Goal: Transaction & Acquisition: Purchase product/service

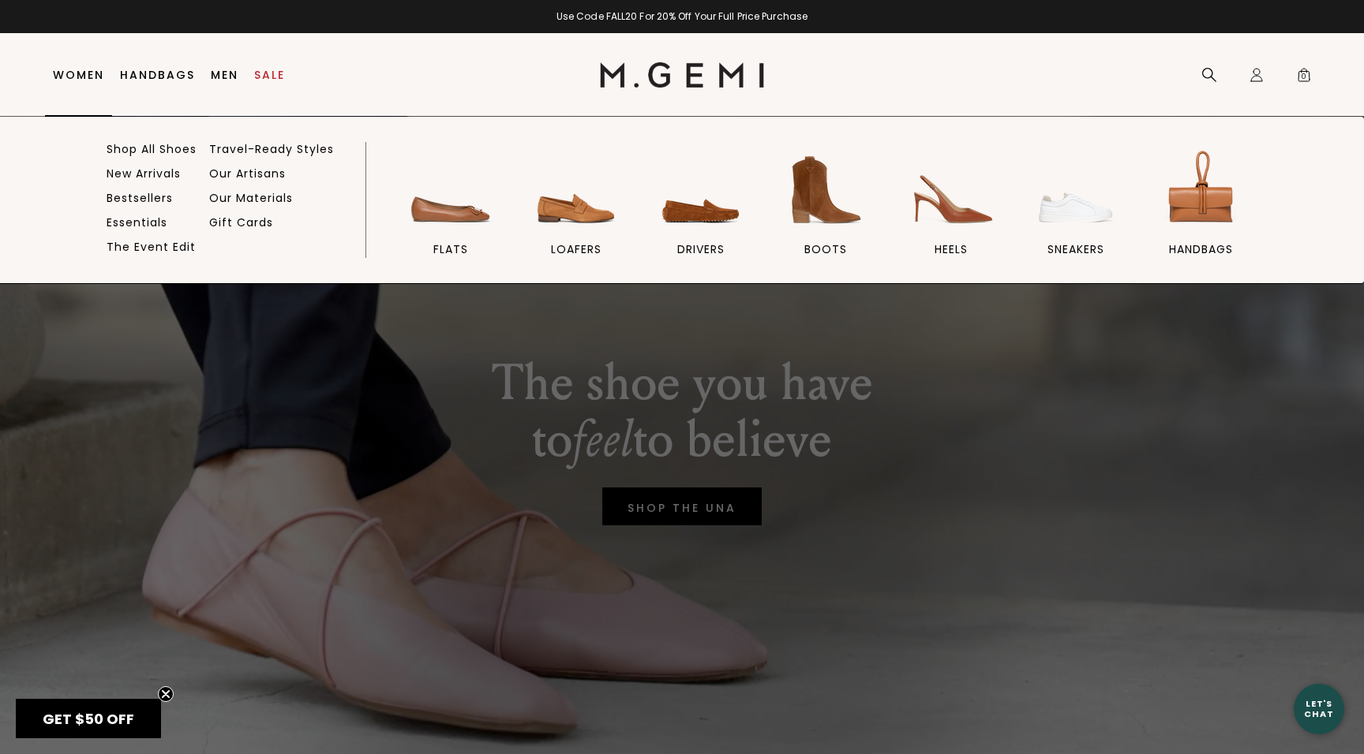
click at [80, 69] on link "Women" at bounding box center [78, 75] width 51 height 13
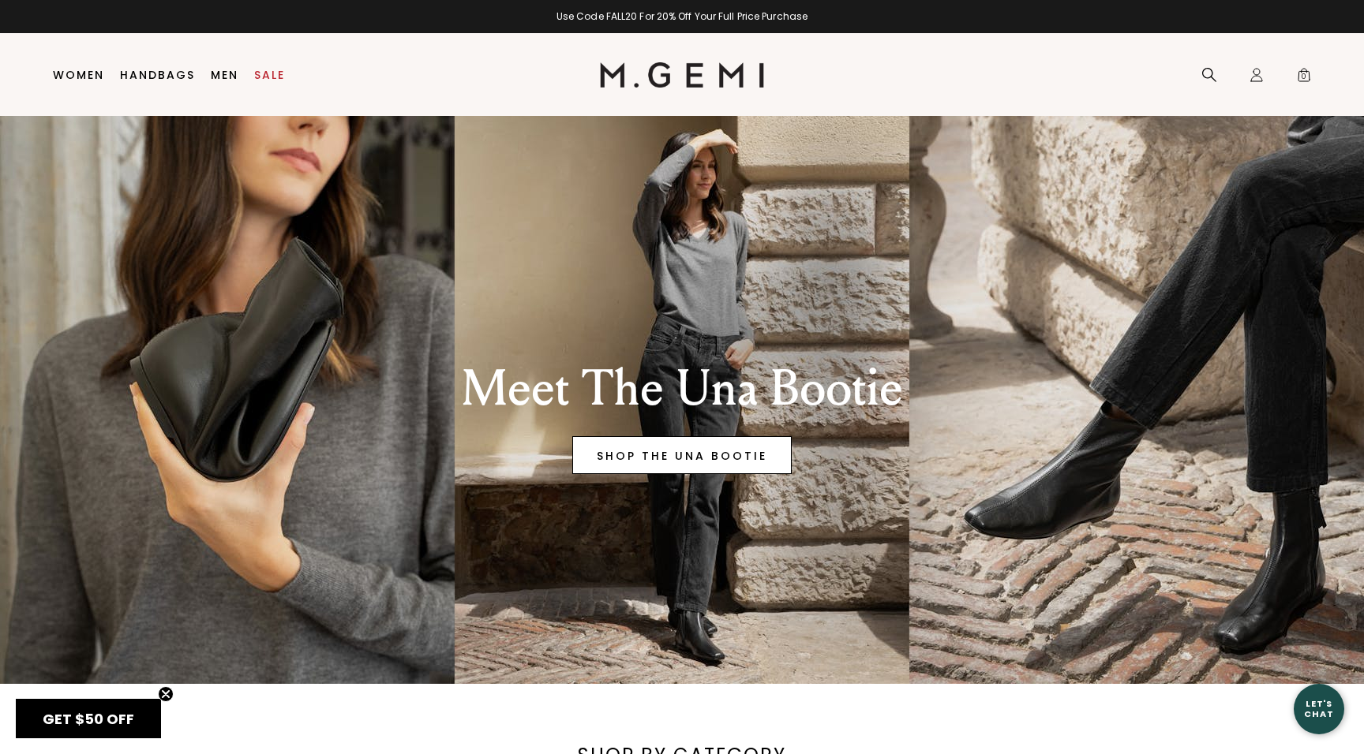
click at [695, 451] on link "SHOP THE UNA BOOTIE" at bounding box center [681, 455] width 219 height 38
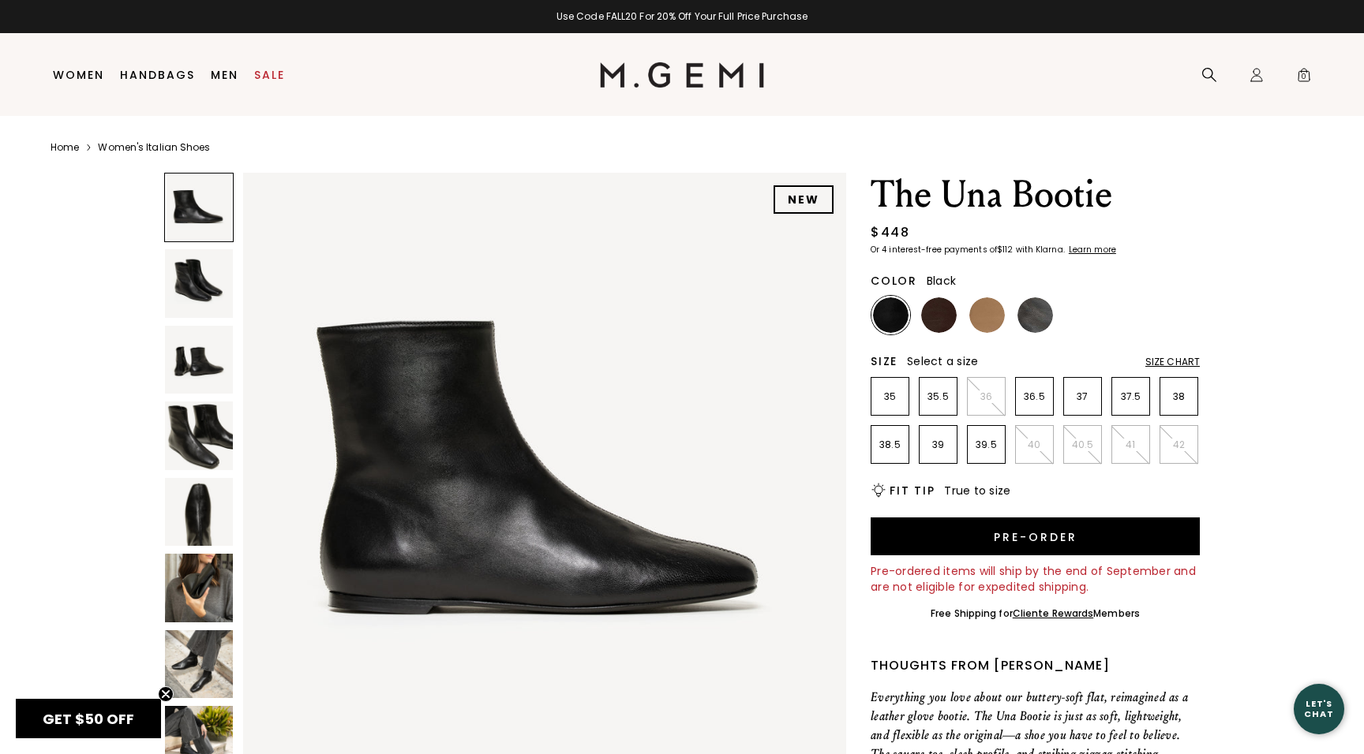
scroll to position [62, 0]
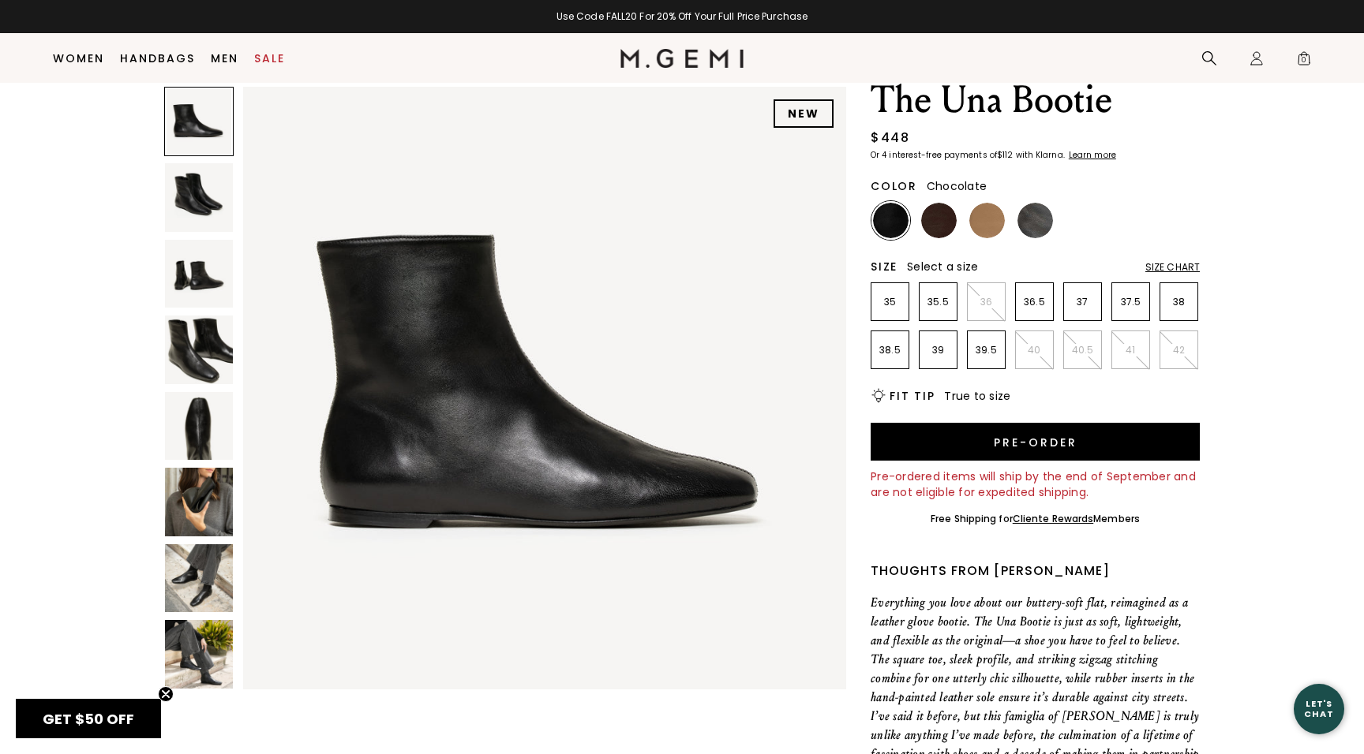
click at [945, 225] on img at bounding box center [939, 221] width 36 height 36
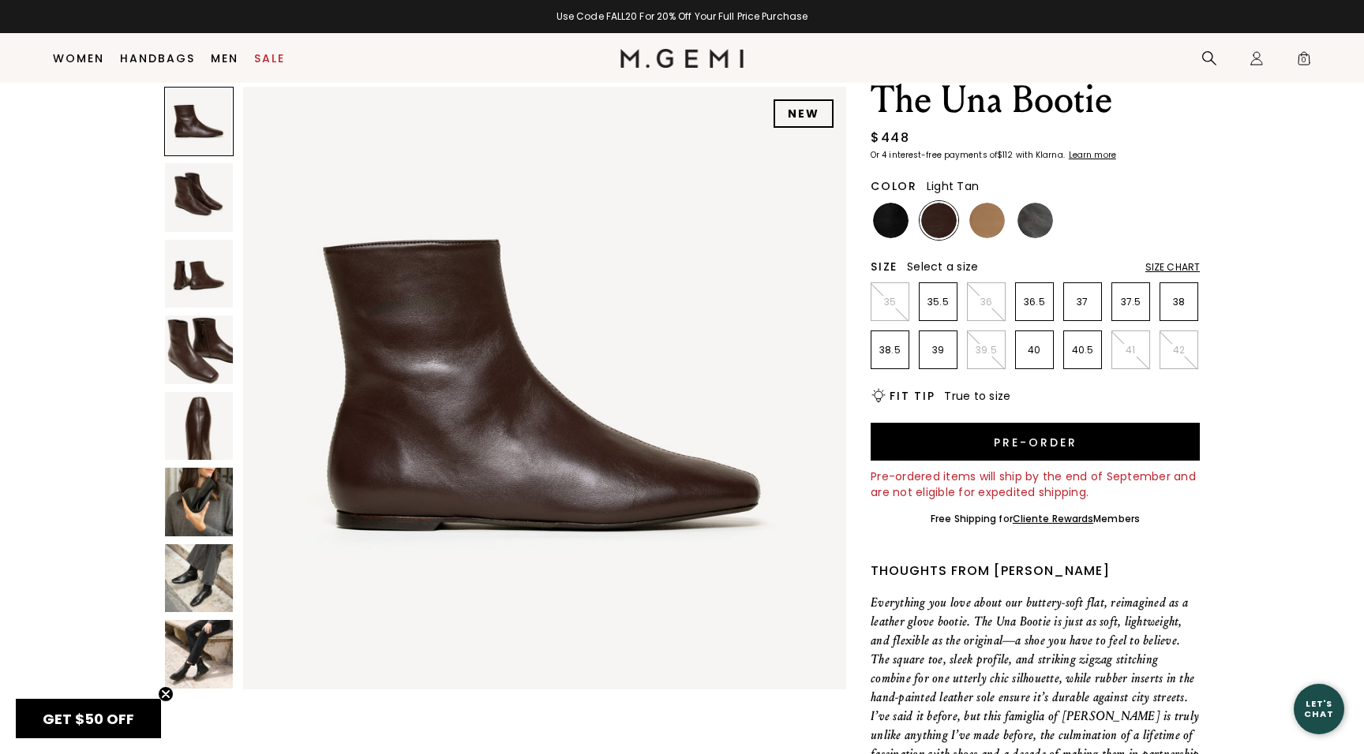
click at [990, 222] on img at bounding box center [987, 221] width 36 height 36
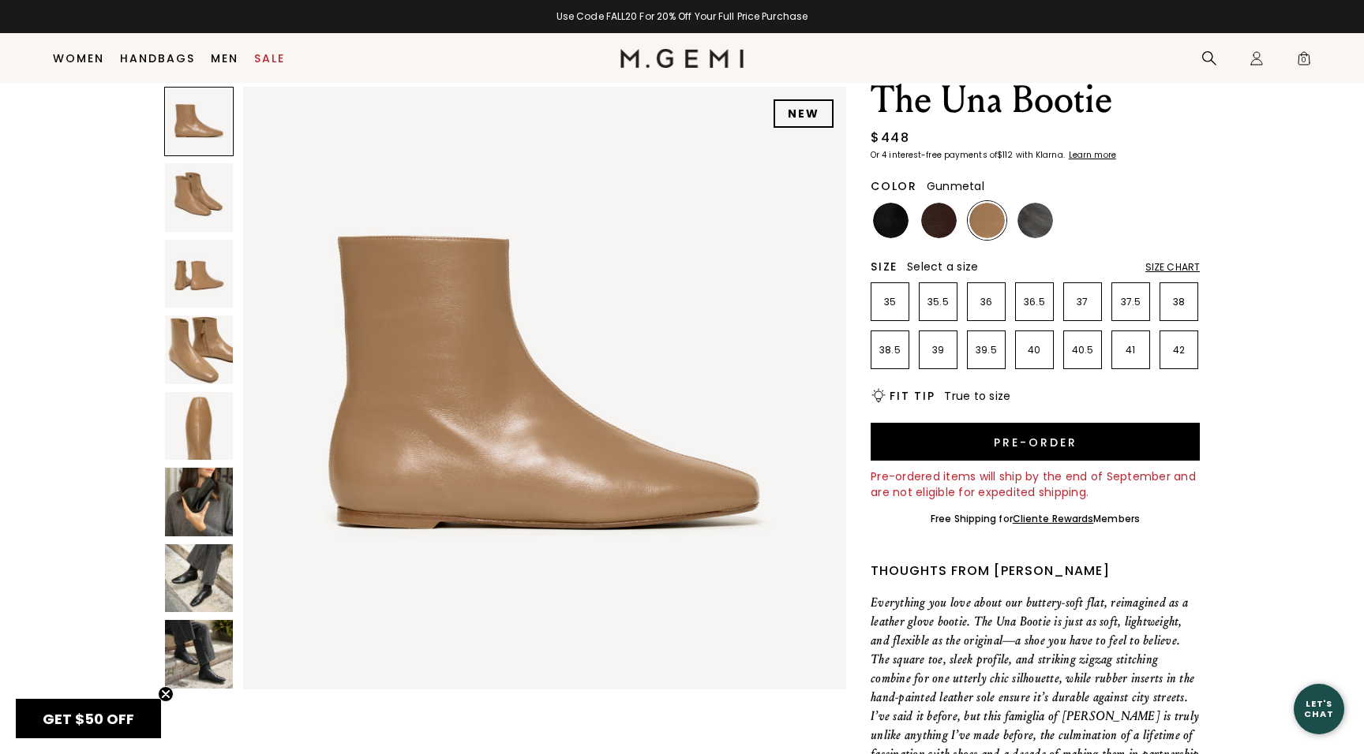
click at [1035, 219] on img at bounding box center [1035, 221] width 36 height 36
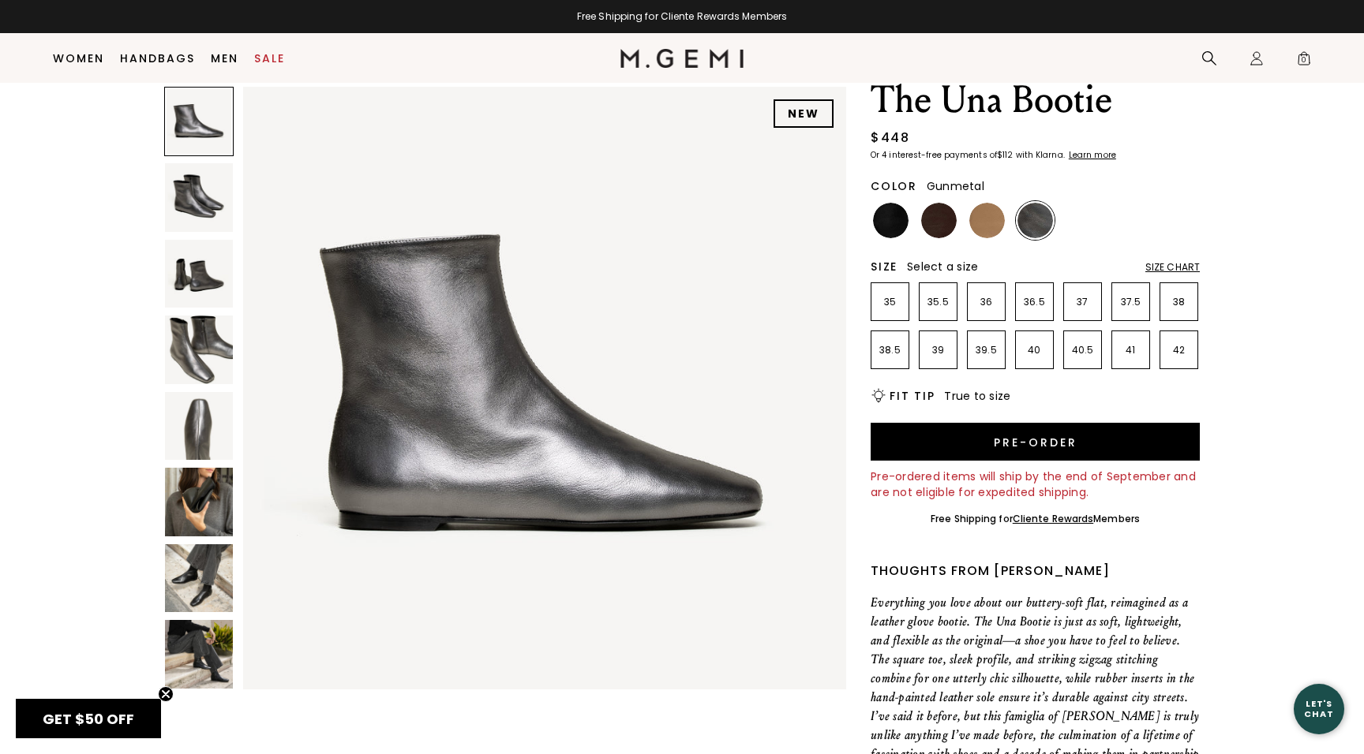
click at [217, 417] on img at bounding box center [199, 426] width 68 height 68
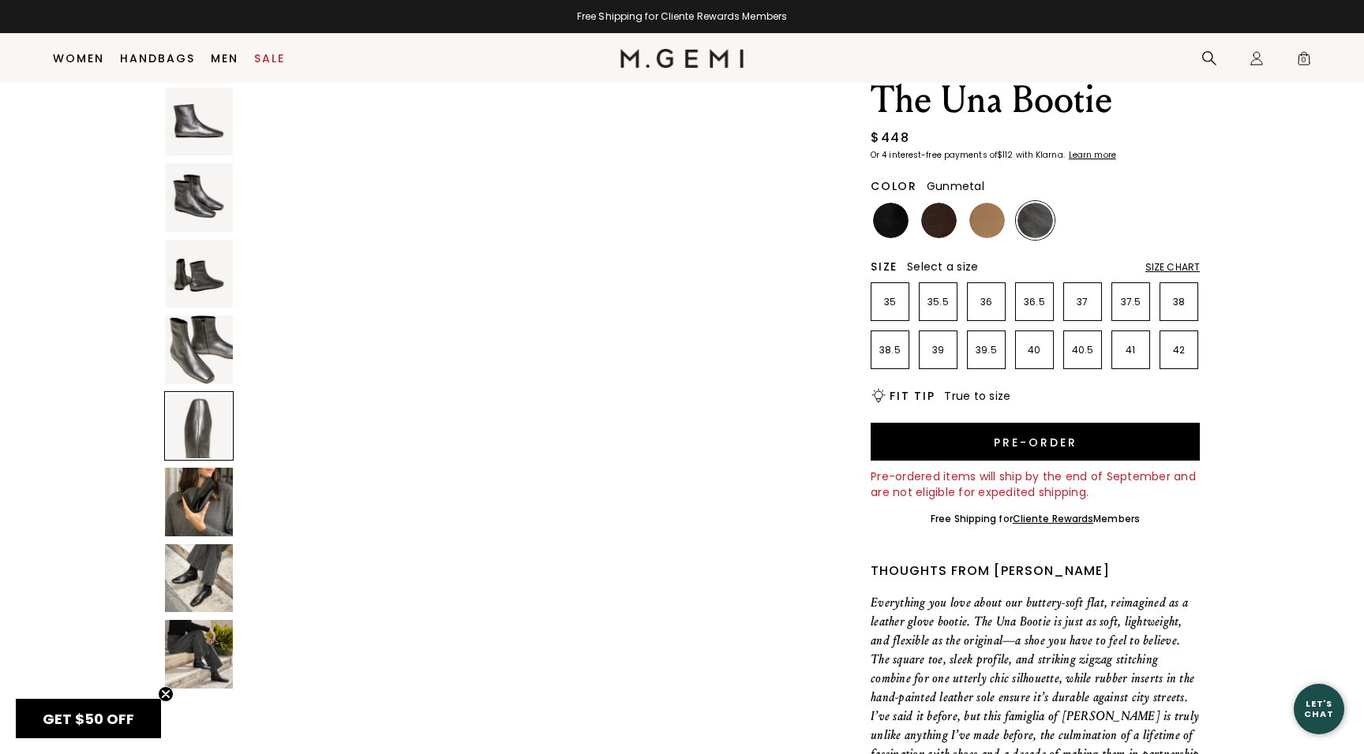
scroll to position [2473, 0]
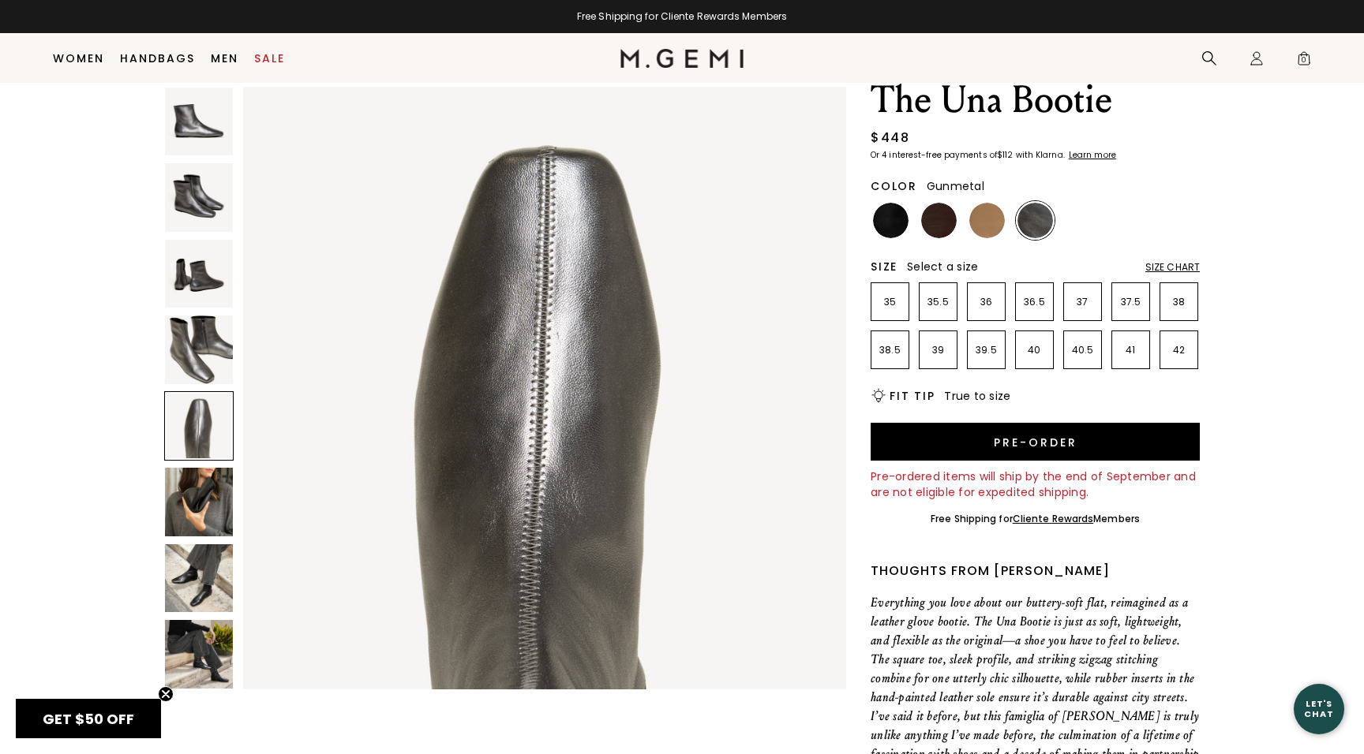
click at [205, 571] on img at bounding box center [199, 578] width 68 height 68
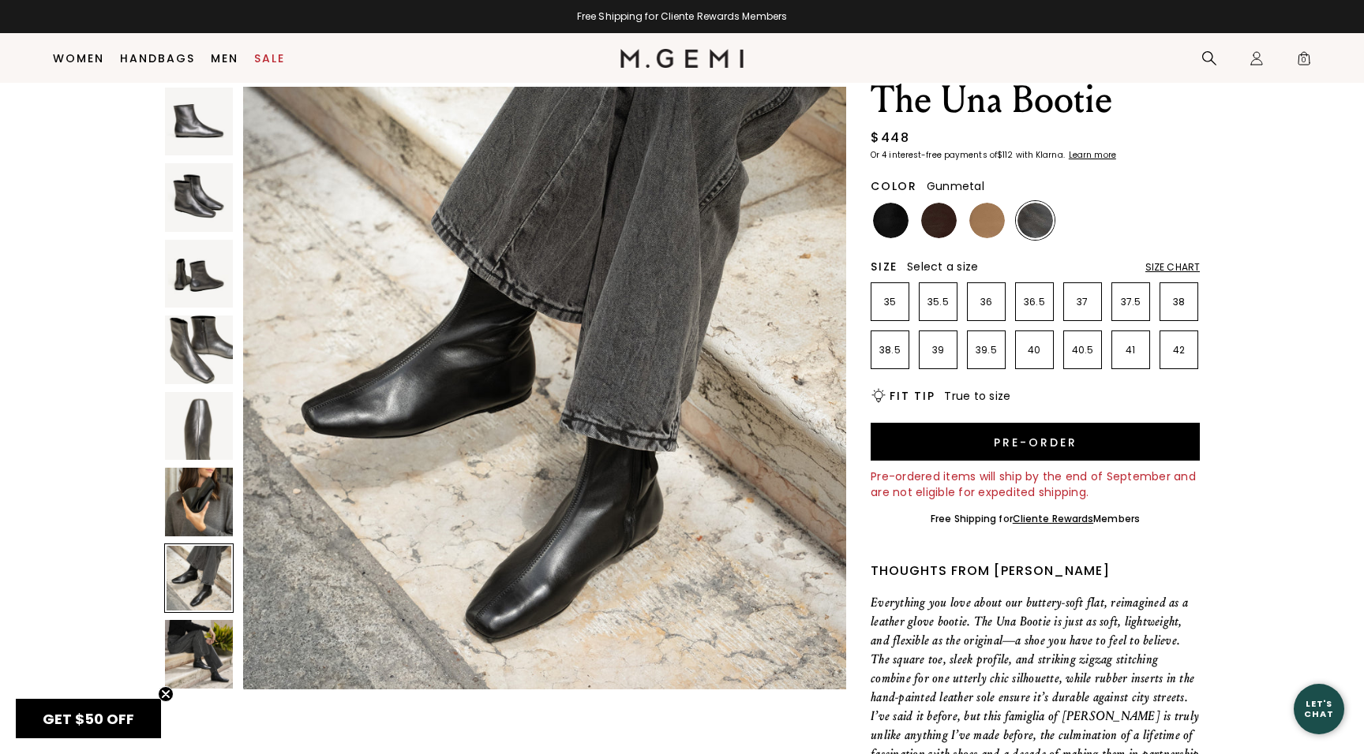
click at [200, 649] on img at bounding box center [199, 654] width 68 height 68
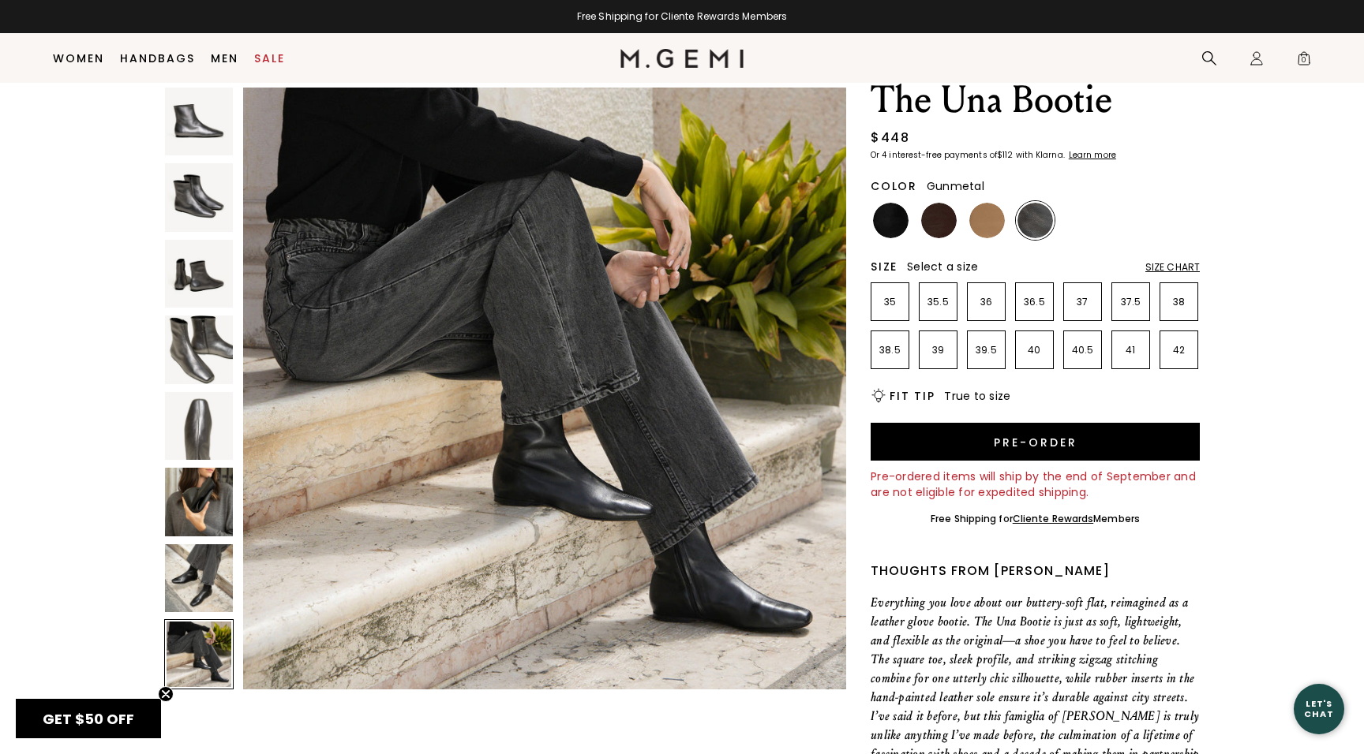
scroll to position [4328, 0]
click at [185, 571] on img at bounding box center [199, 578] width 68 height 68
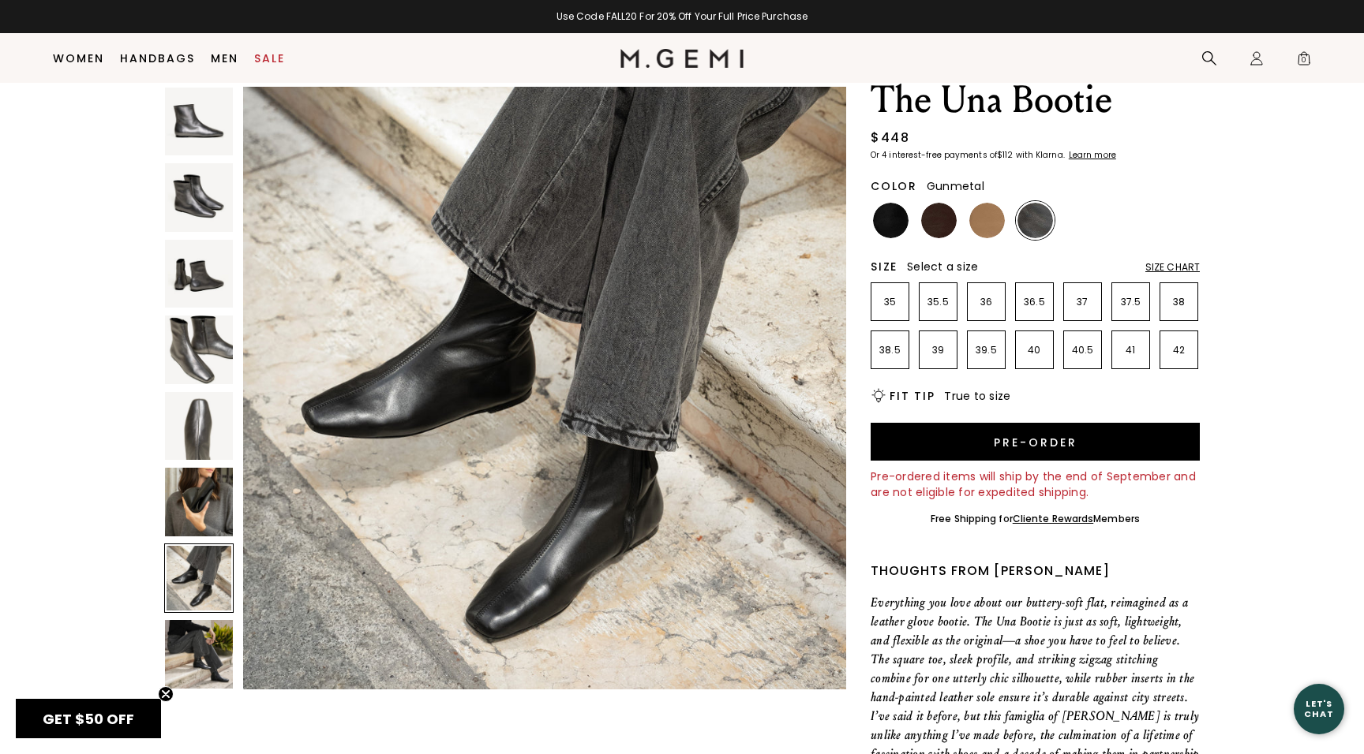
click at [194, 341] on img at bounding box center [199, 350] width 68 height 68
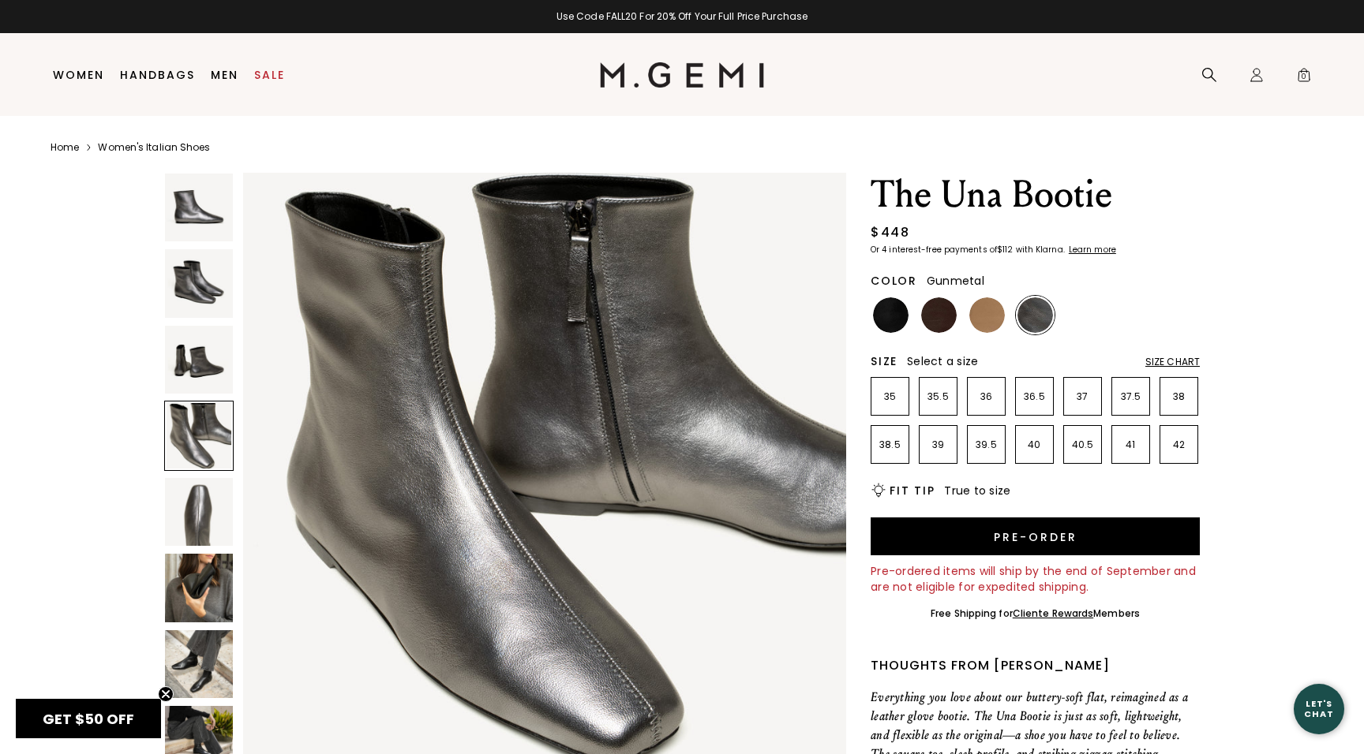
scroll to position [0, 0]
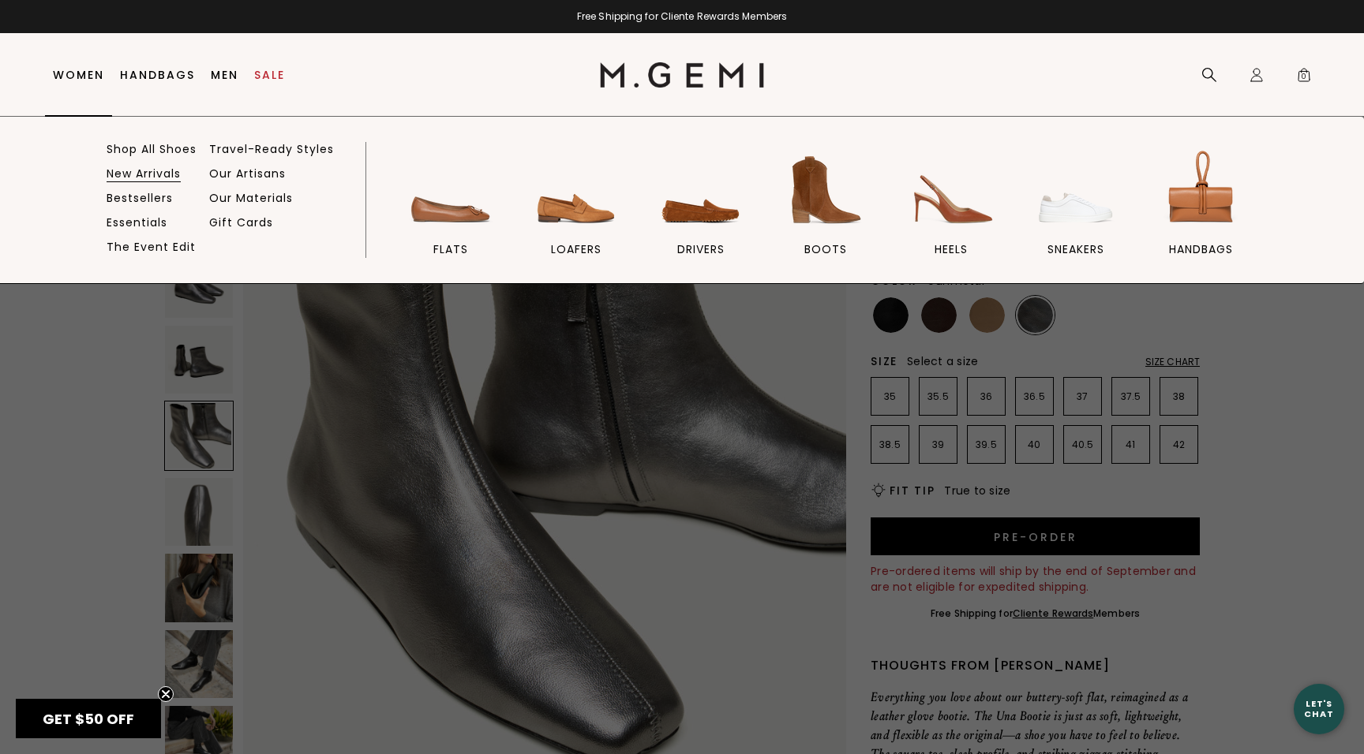
click at [137, 176] on link "New Arrivals" at bounding box center [144, 174] width 74 height 14
